Goal: Task Accomplishment & Management: Manage account settings

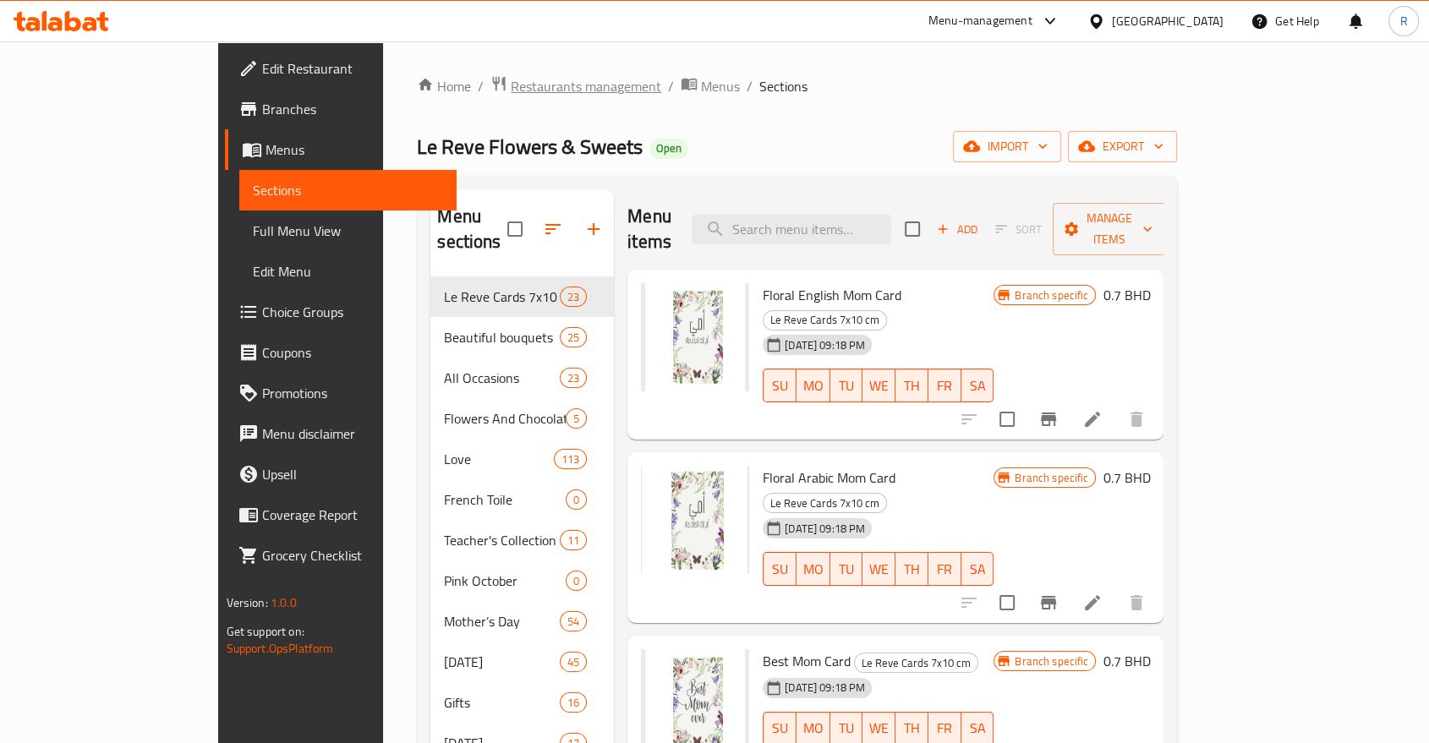
click at [511, 87] on span "Restaurants management" at bounding box center [586, 86] width 150 height 20
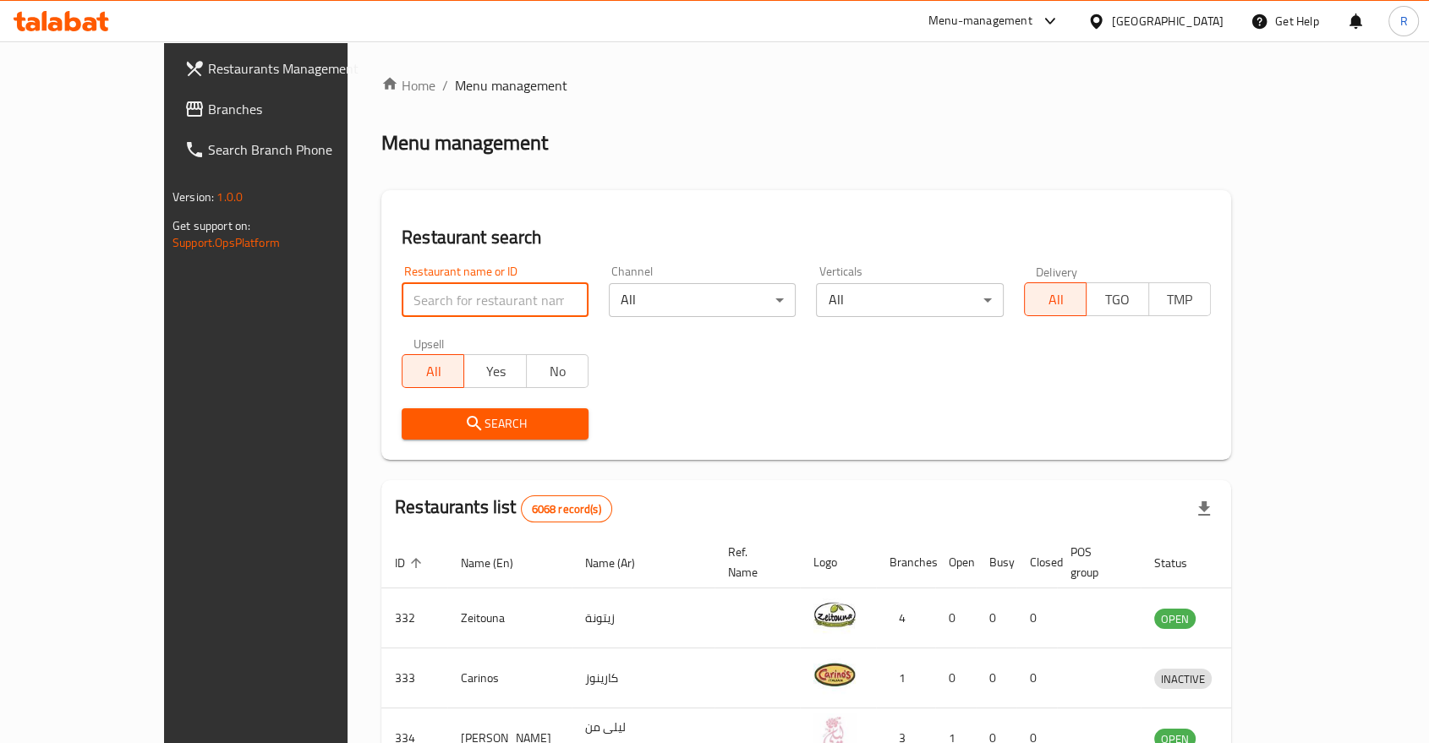
click at [411, 303] on input "search" at bounding box center [495, 300] width 187 height 34
type input "[PERSON_NAME]"
click button "Search" at bounding box center [495, 423] width 187 height 31
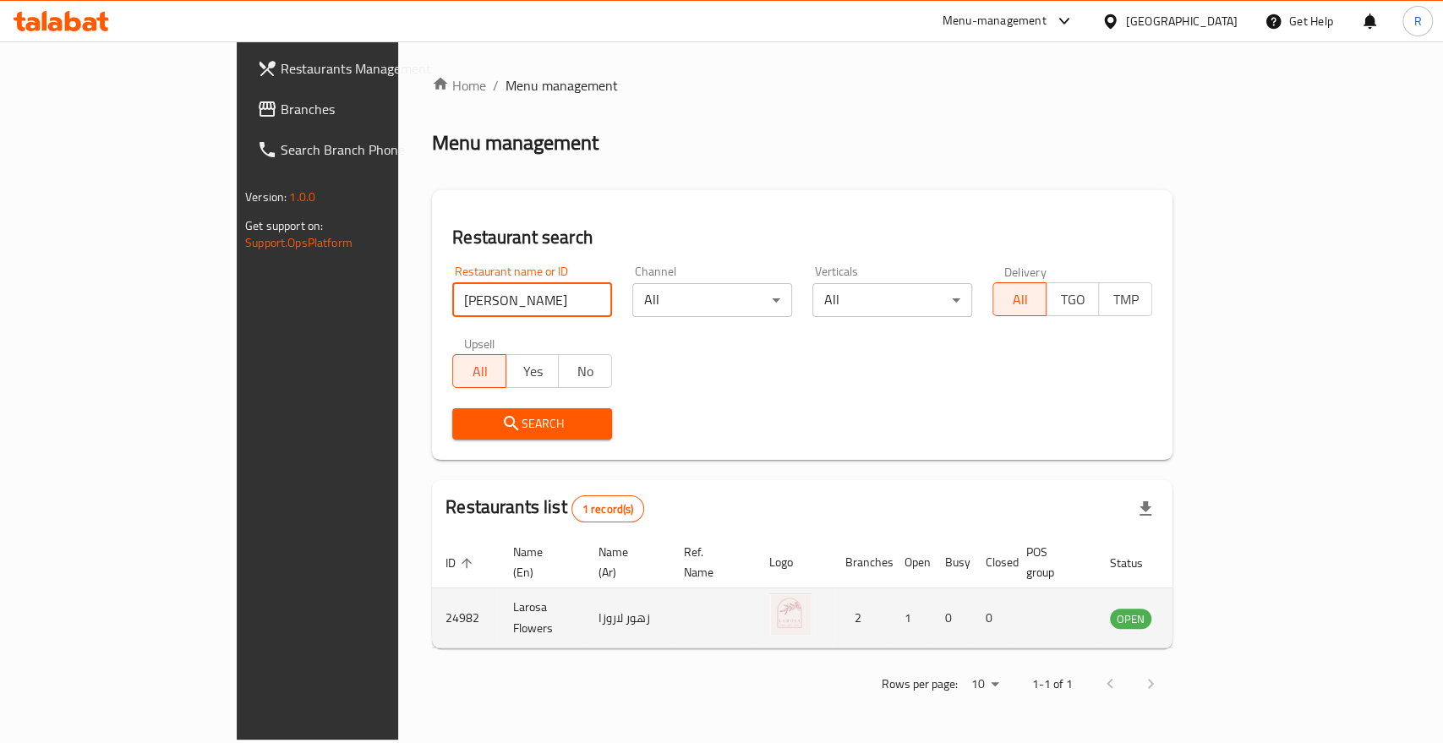
click at [1244, 590] on td "enhanced table" at bounding box center [1214, 618] width 58 height 60
click at [1218, 612] on icon "enhanced table" at bounding box center [1209, 619] width 19 height 14
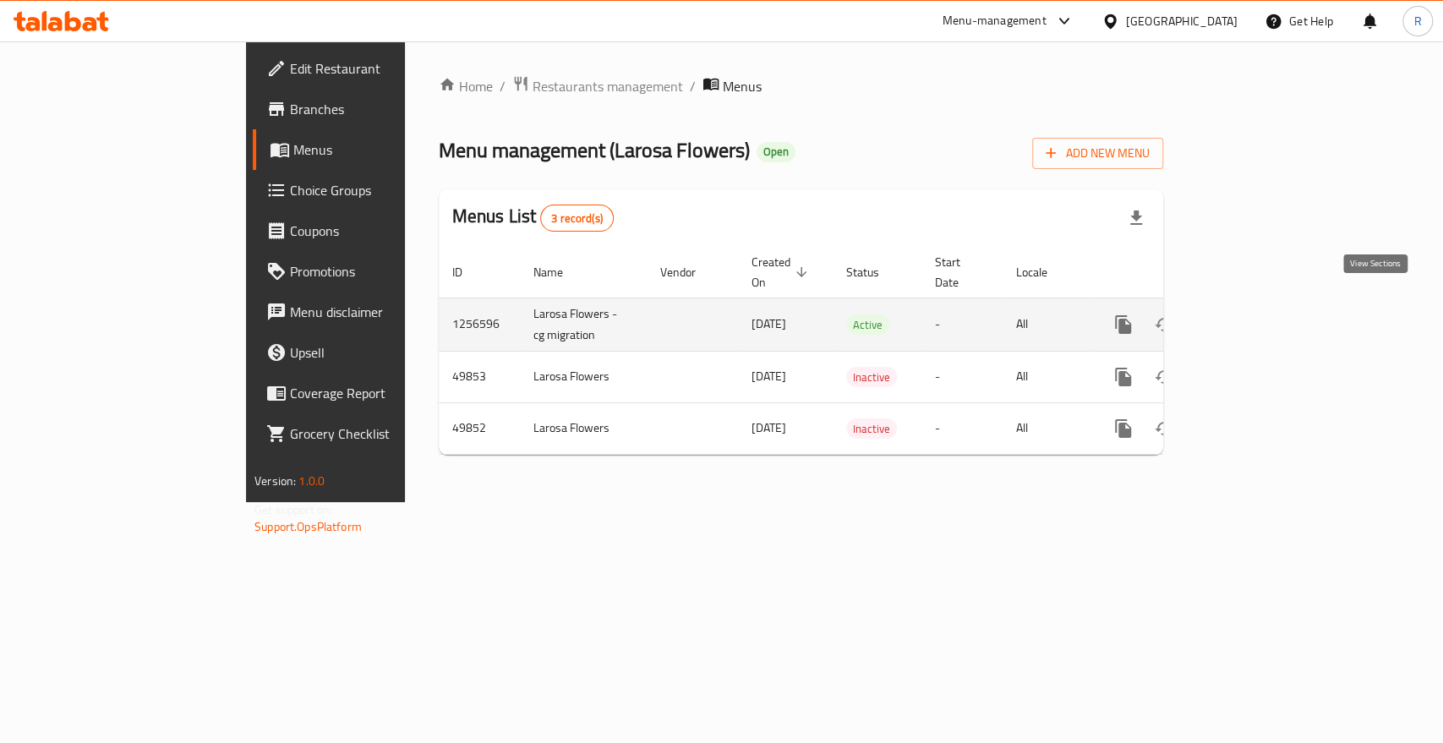
click at [1256, 315] on icon "enhanced table" at bounding box center [1245, 325] width 20 height 20
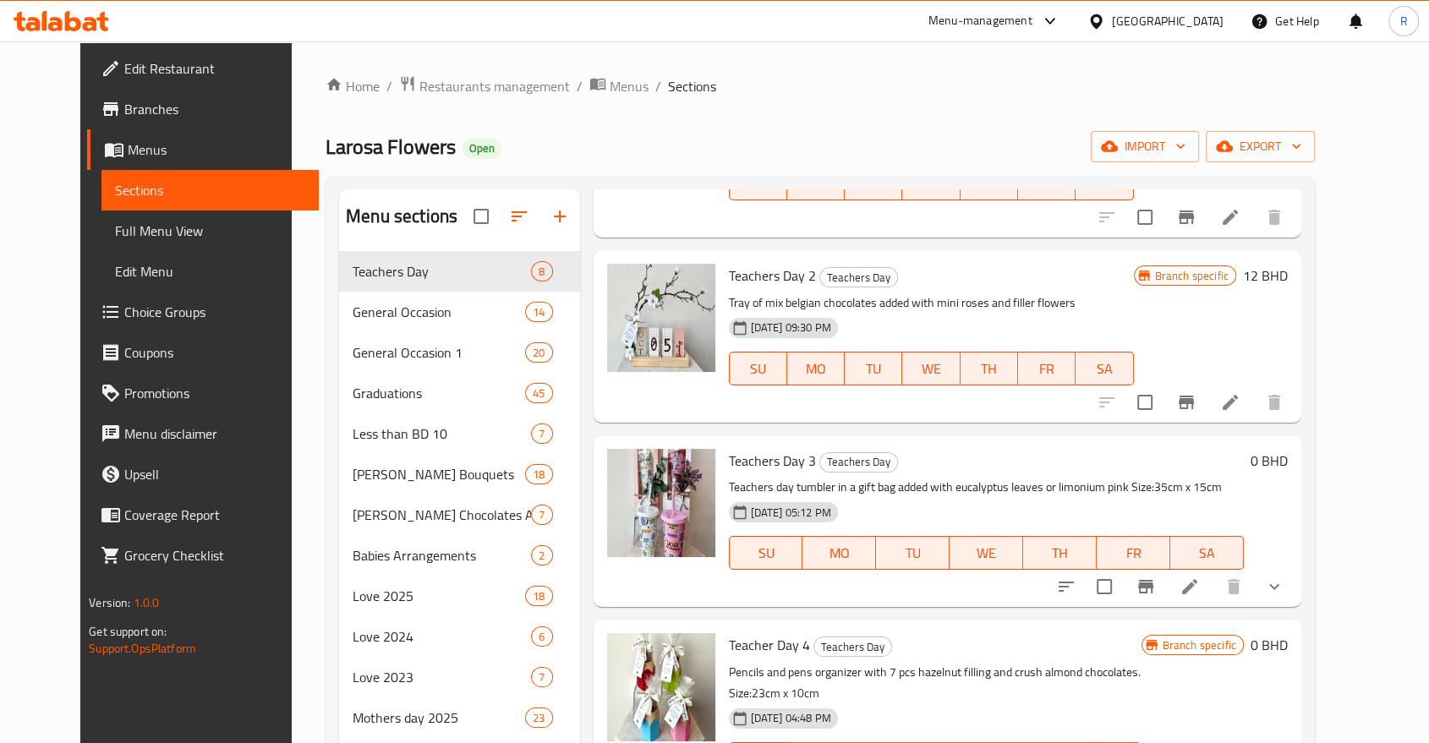
scroll to position [282, 0]
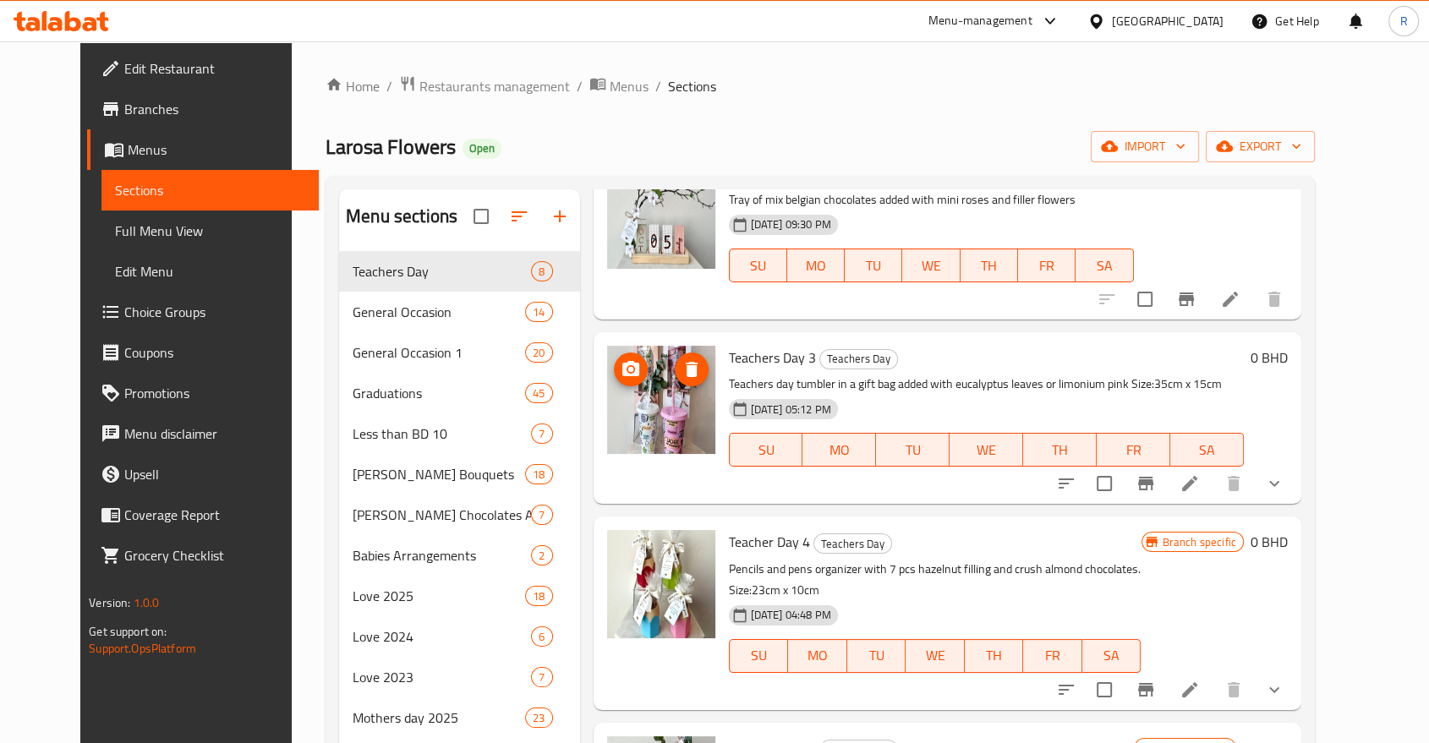
click at [672, 429] on img at bounding box center [661, 400] width 108 height 108
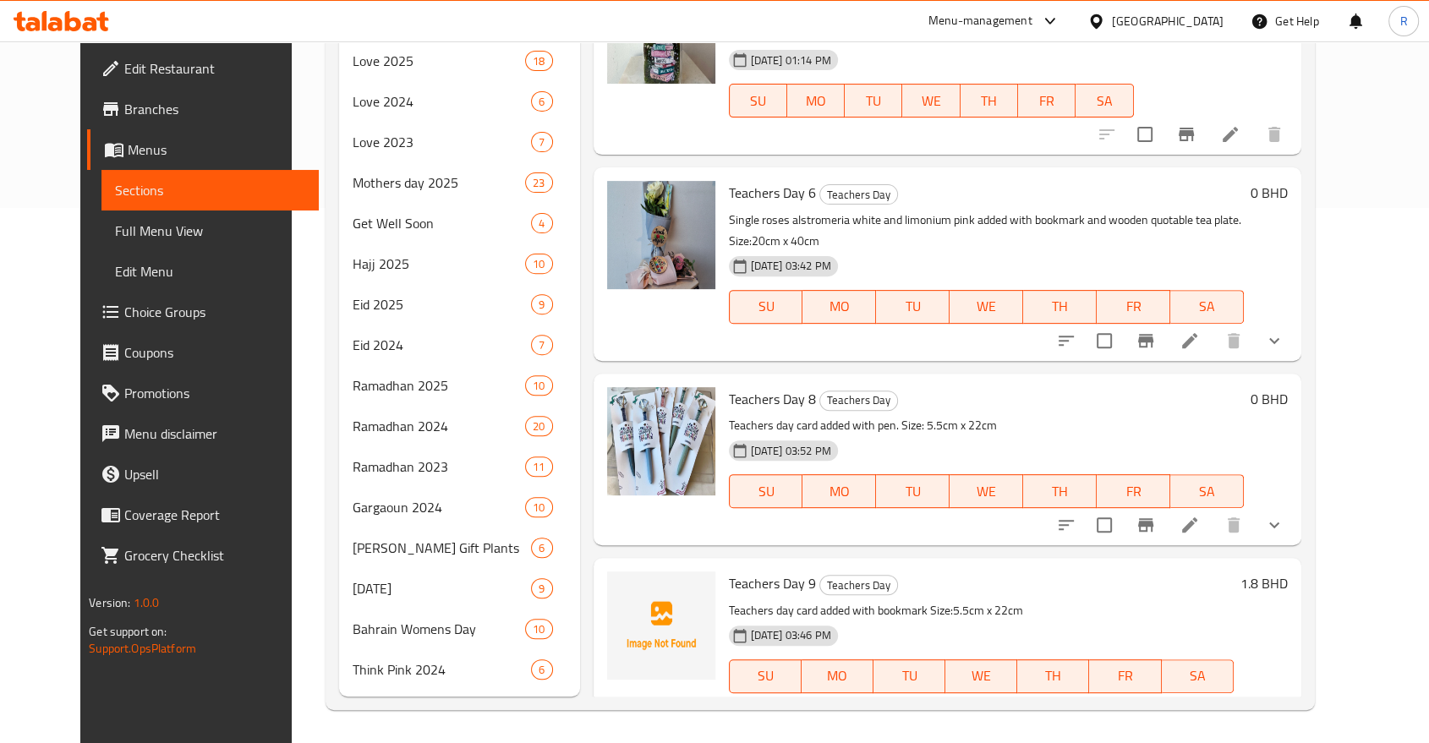
scroll to position [541, 0]
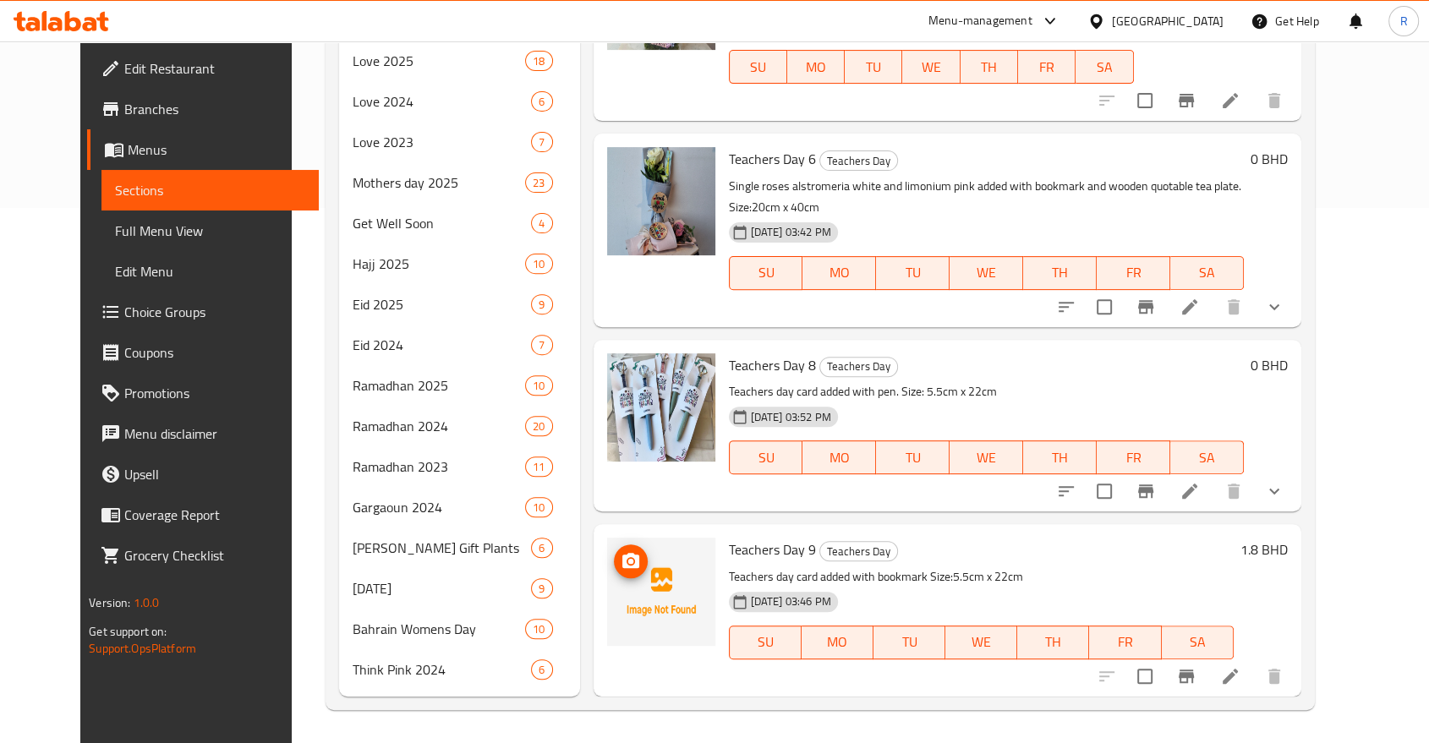
click at [621, 583] on img at bounding box center [661, 592] width 108 height 108
click at [621, 567] on icon "upload picture" at bounding box center [631, 561] width 20 height 20
